Goal: Information Seeking & Learning: Learn about a topic

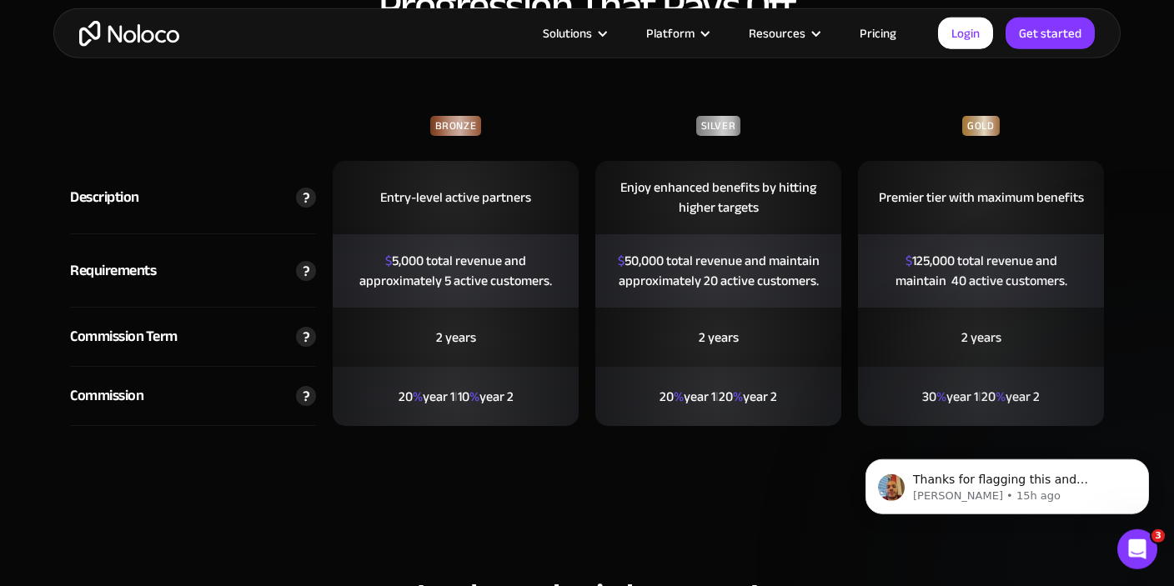
scroll to position [3975, 0]
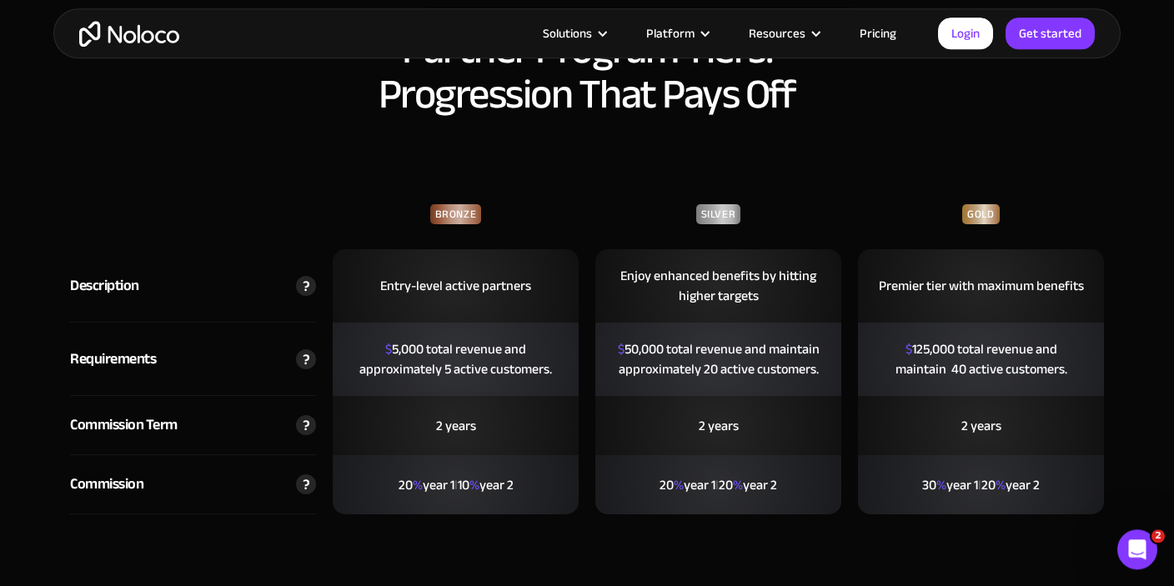
scroll to position [3887, 0]
click at [439, 258] on div "Entry-level active partners" at bounding box center [456, 284] width 176 height 53
click at [298, 275] on img at bounding box center [306, 285] width 20 height 20
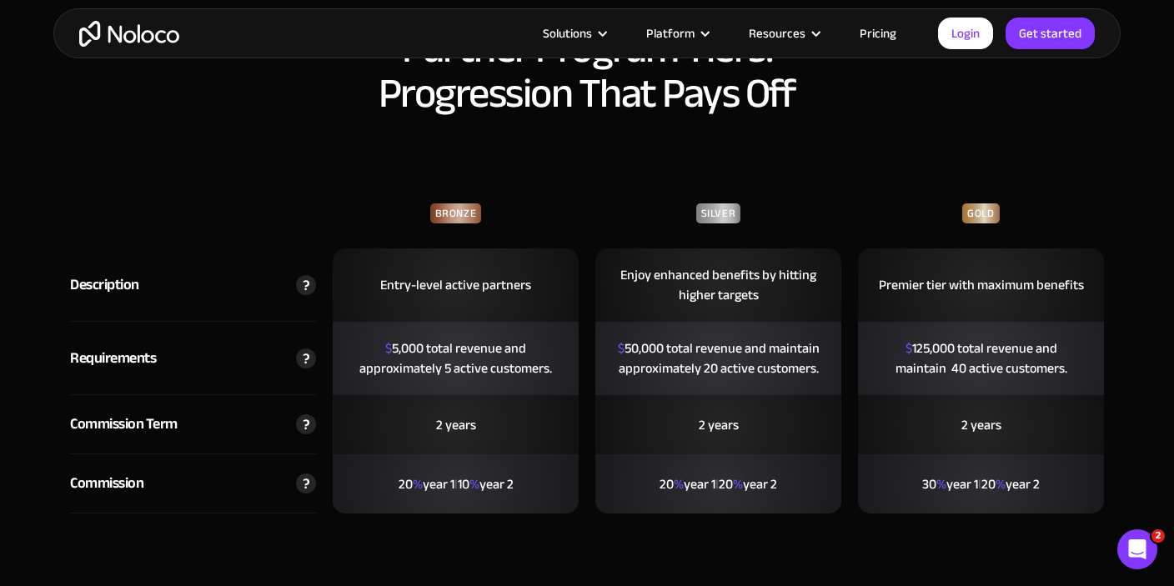
click at [703, 322] on div "$ 50,000 total revenue and maintain approximately 20 active customers." at bounding box center [718, 358] width 246 height 73
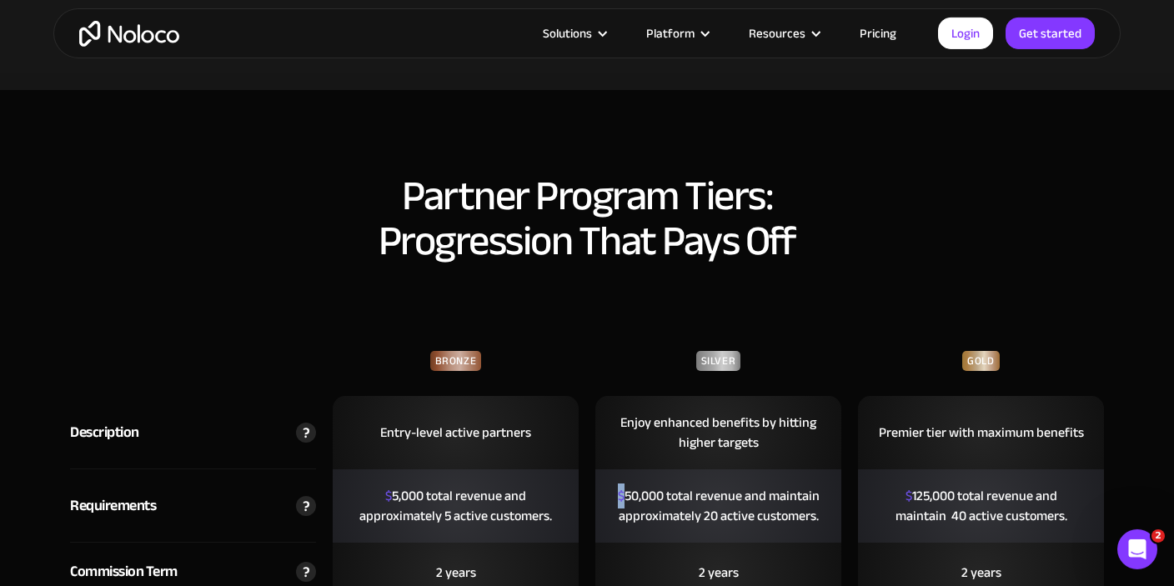
scroll to position [3711, 0]
